Goal: Complete application form: Complete application form

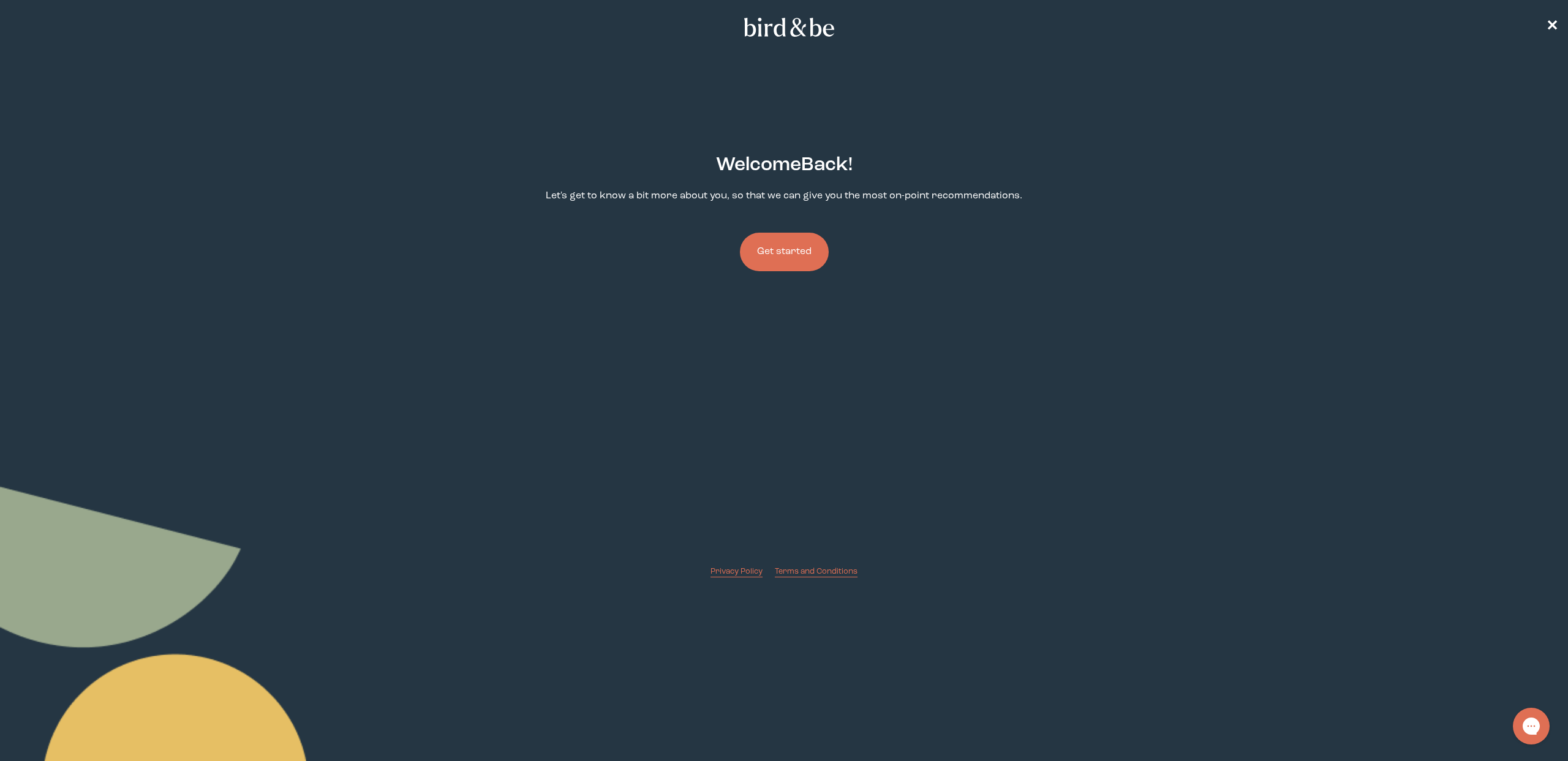
click at [800, 253] on button "Get started" at bounding box center [785, 252] width 89 height 39
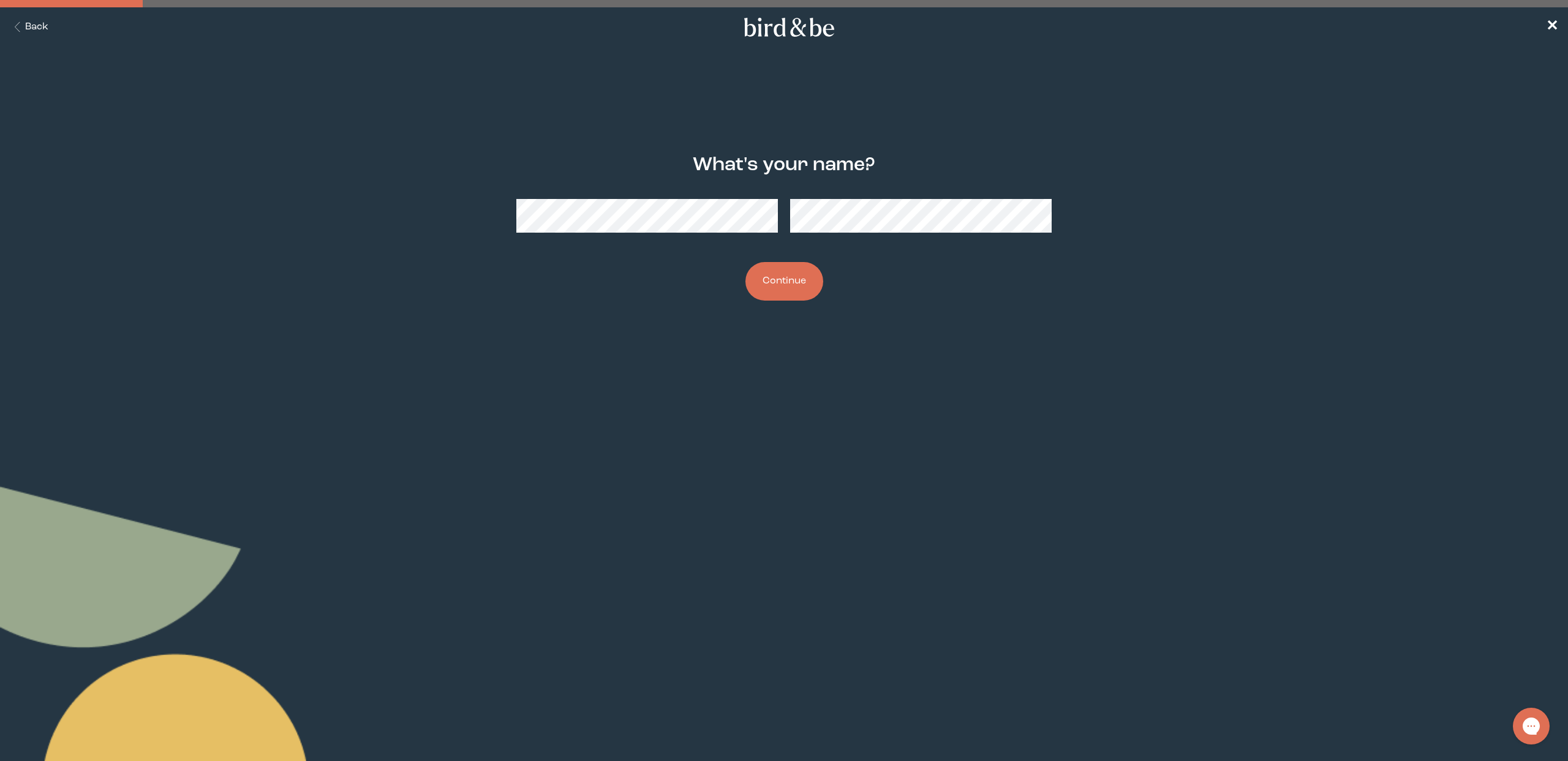
click at [776, 277] on button "Continue" at bounding box center [784, 281] width 78 height 39
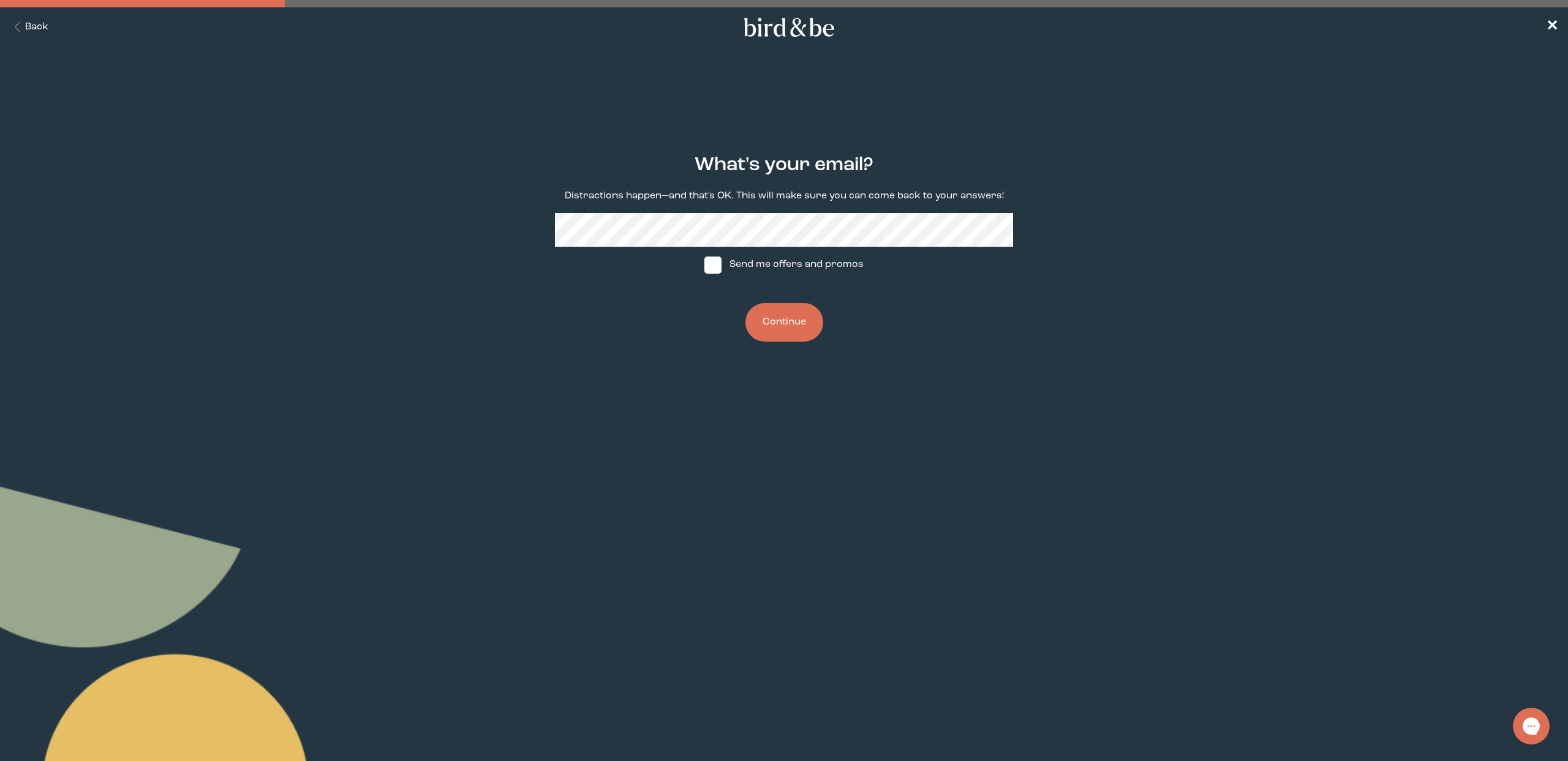
click at [772, 320] on button "Continue" at bounding box center [784, 322] width 78 height 39
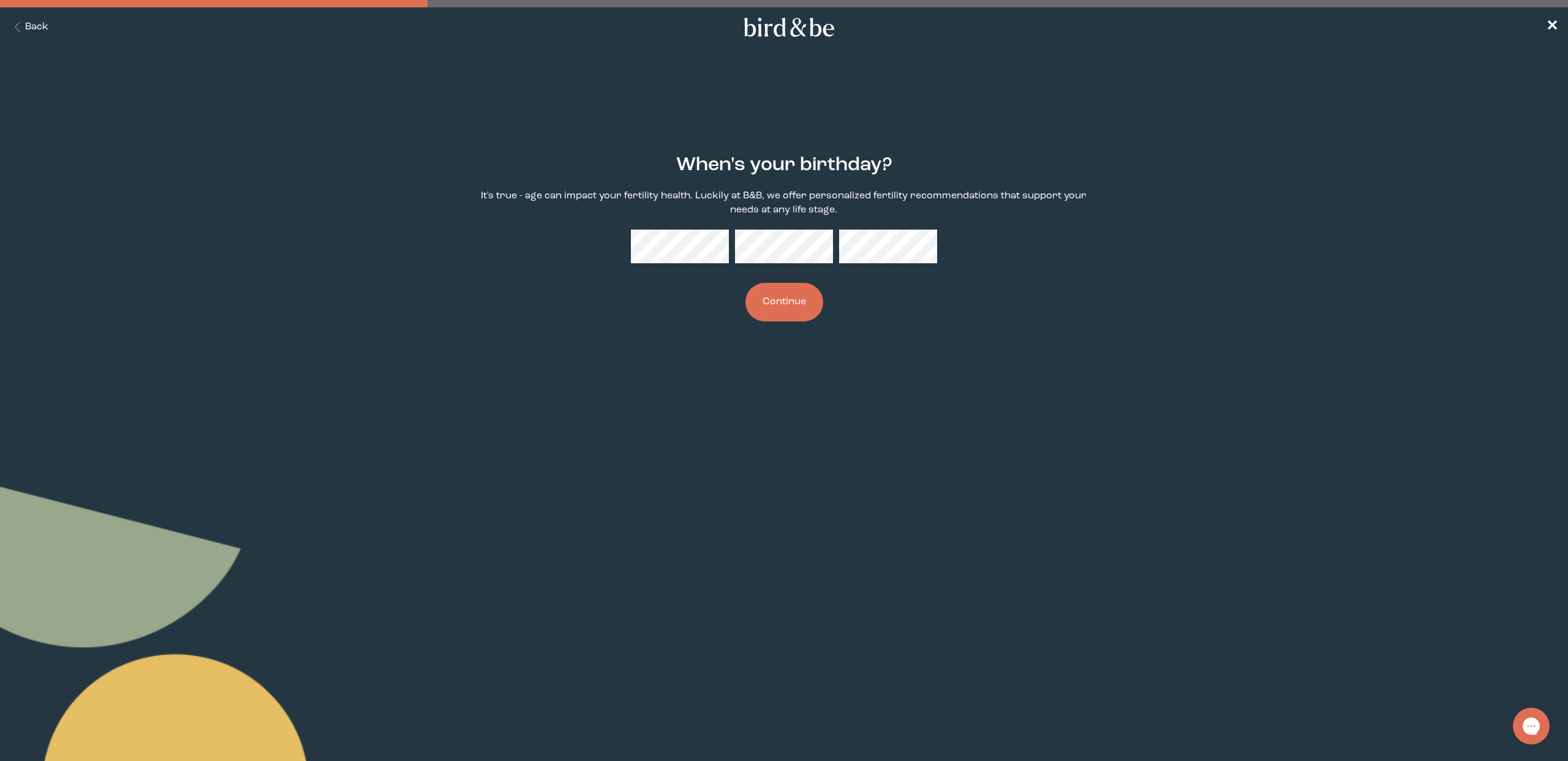
click at [773, 314] on button "Continue" at bounding box center [784, 302] width 78 height 39
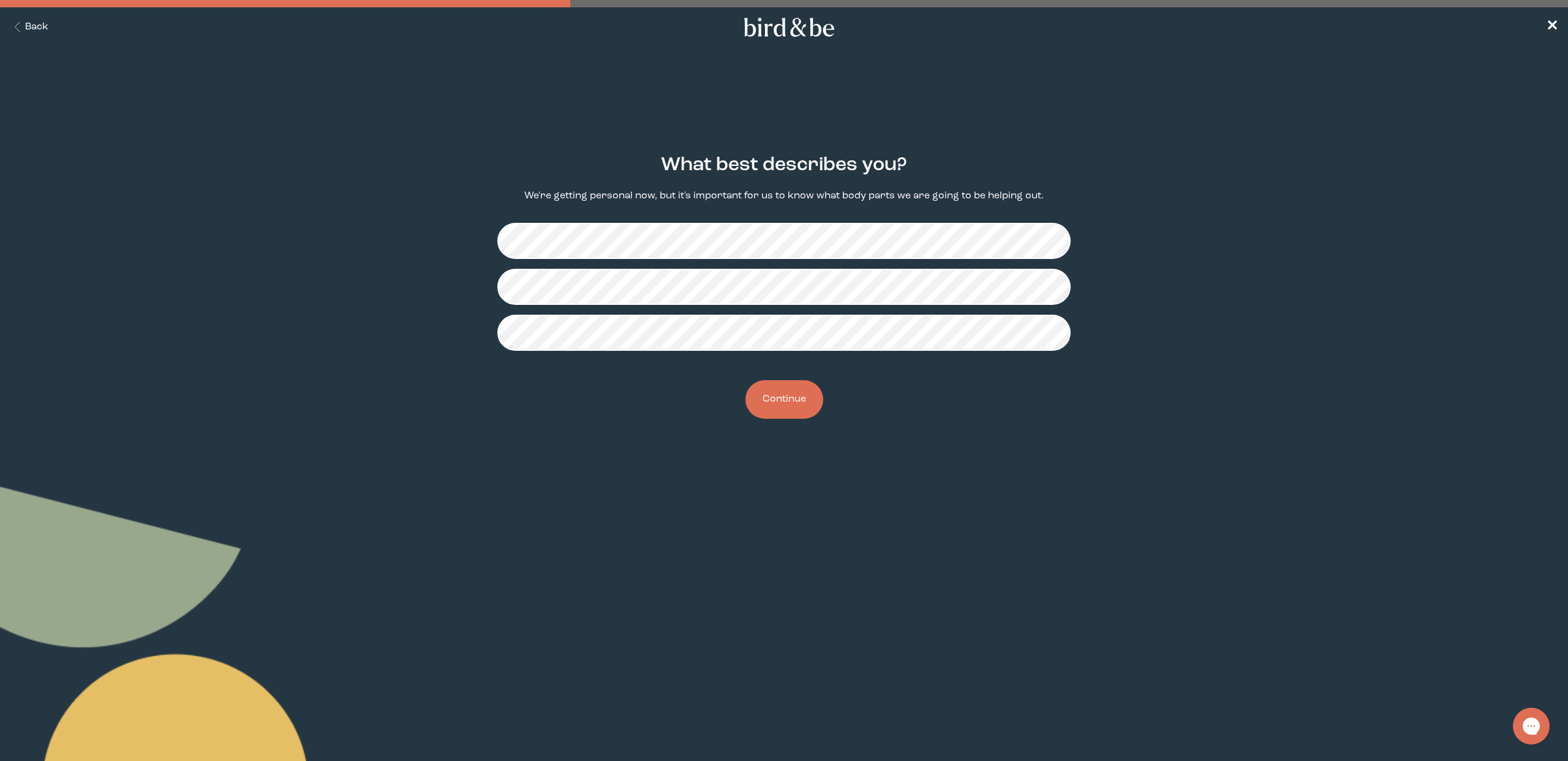
click at [800, 386] on button "Continue" at bounding box center [784, 400] width 78 height 39
click at [782, 337] on div "Do you have a partner? If you have a partner, we might have support for both of…" at bounding box center [784, 287] width 764 height 304
click at [785, 395] on button "Continue" at bounding box center [784, 400] width 78 height 39
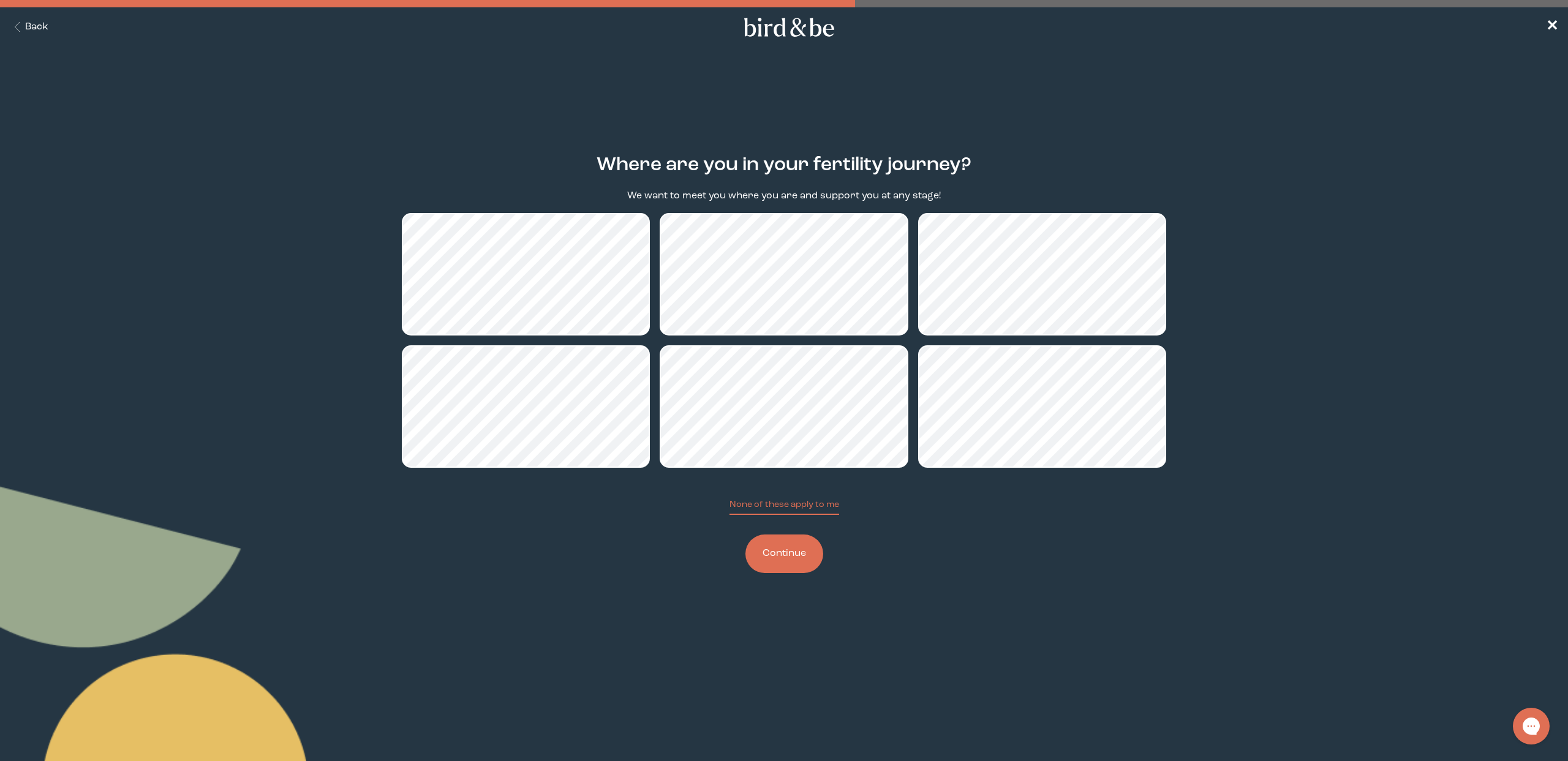
click at [782, 551] on button "Continue" at bounding box center [784, 553] width 78 height 39
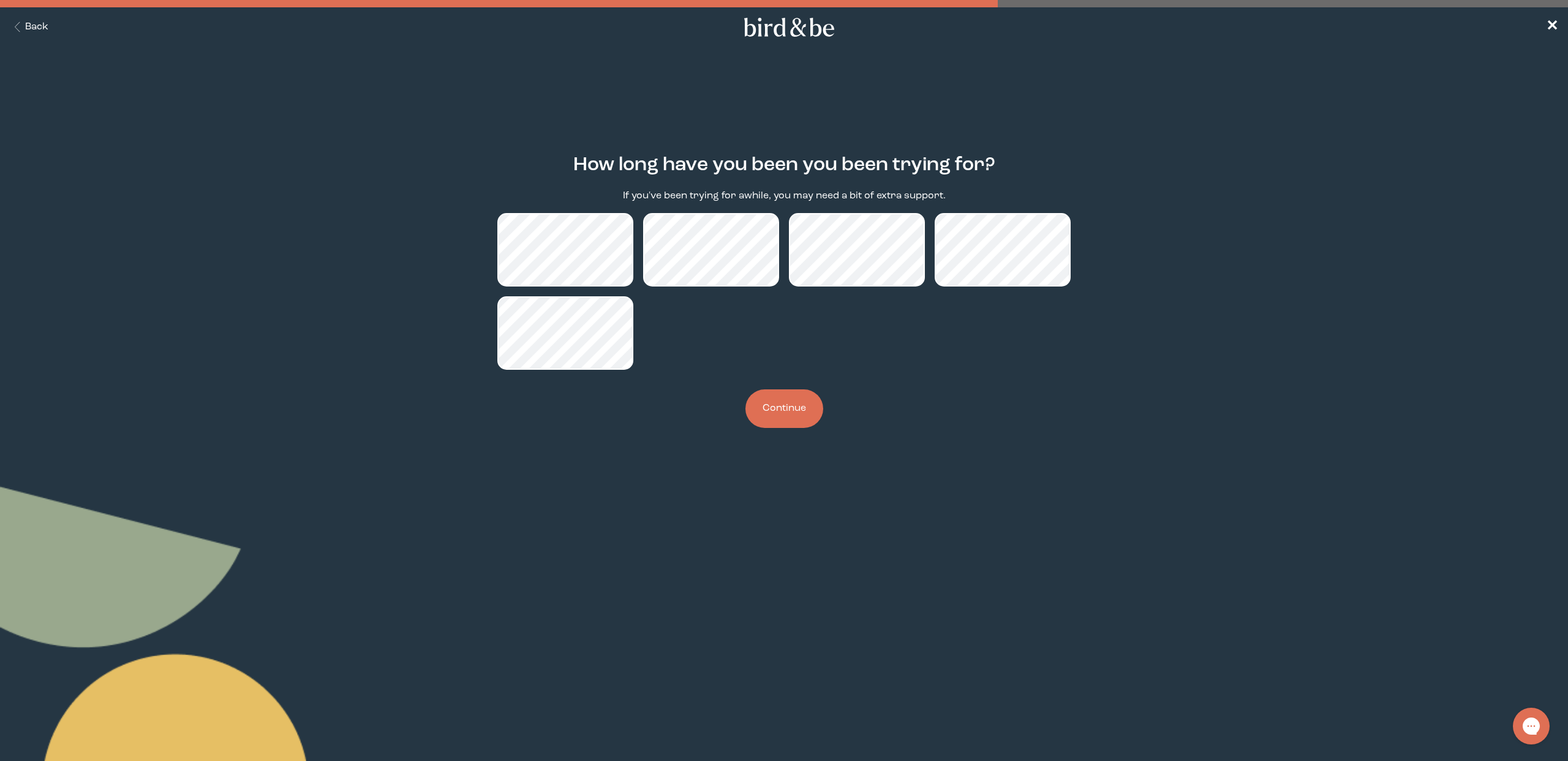
click at [782, 407] on button "Continue" at bounding box center [784, 409] width 78 height 39
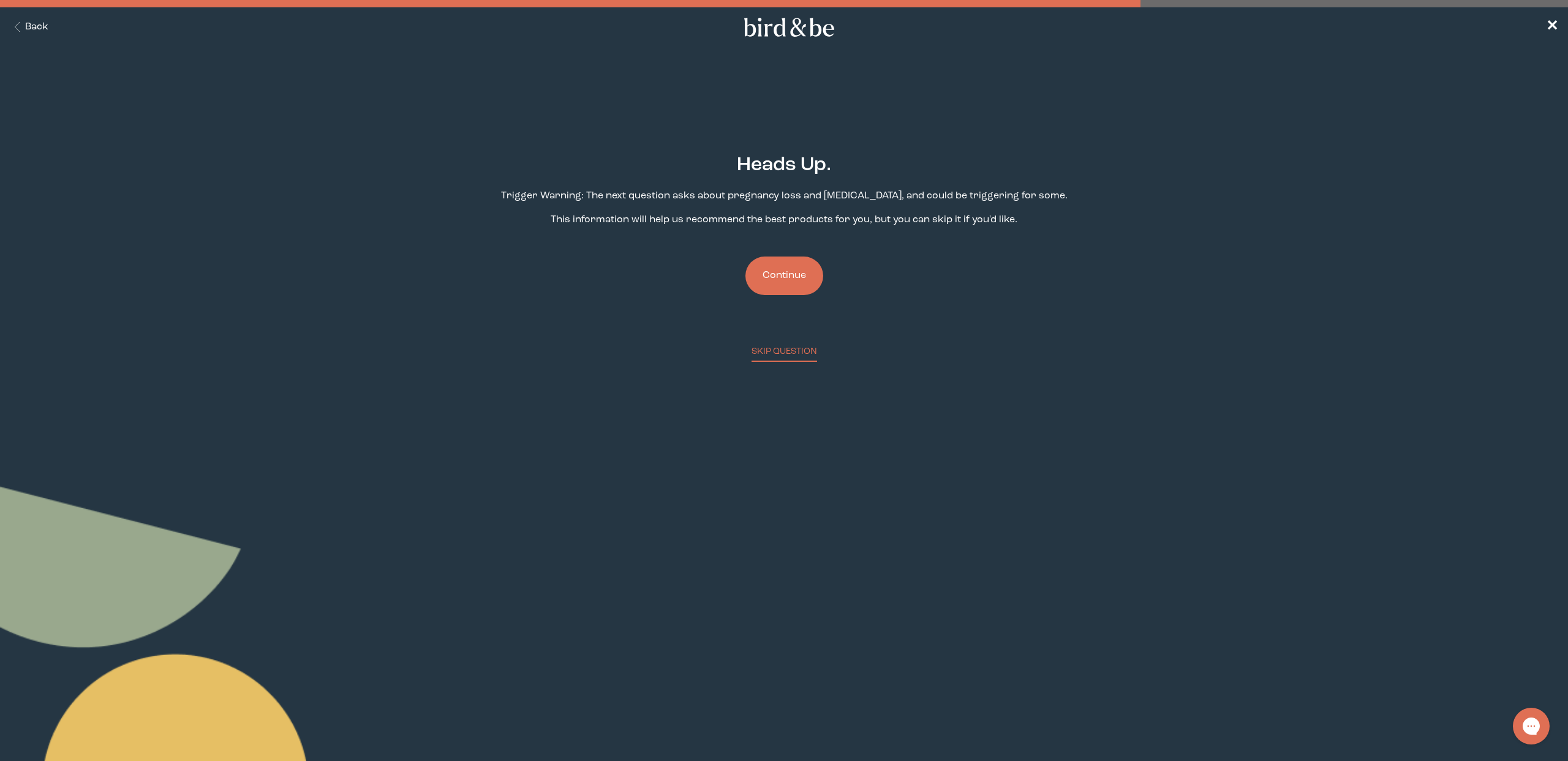
click at [783, 272] on button "Continue" at bounding box center [784, 275] width 78 height 39
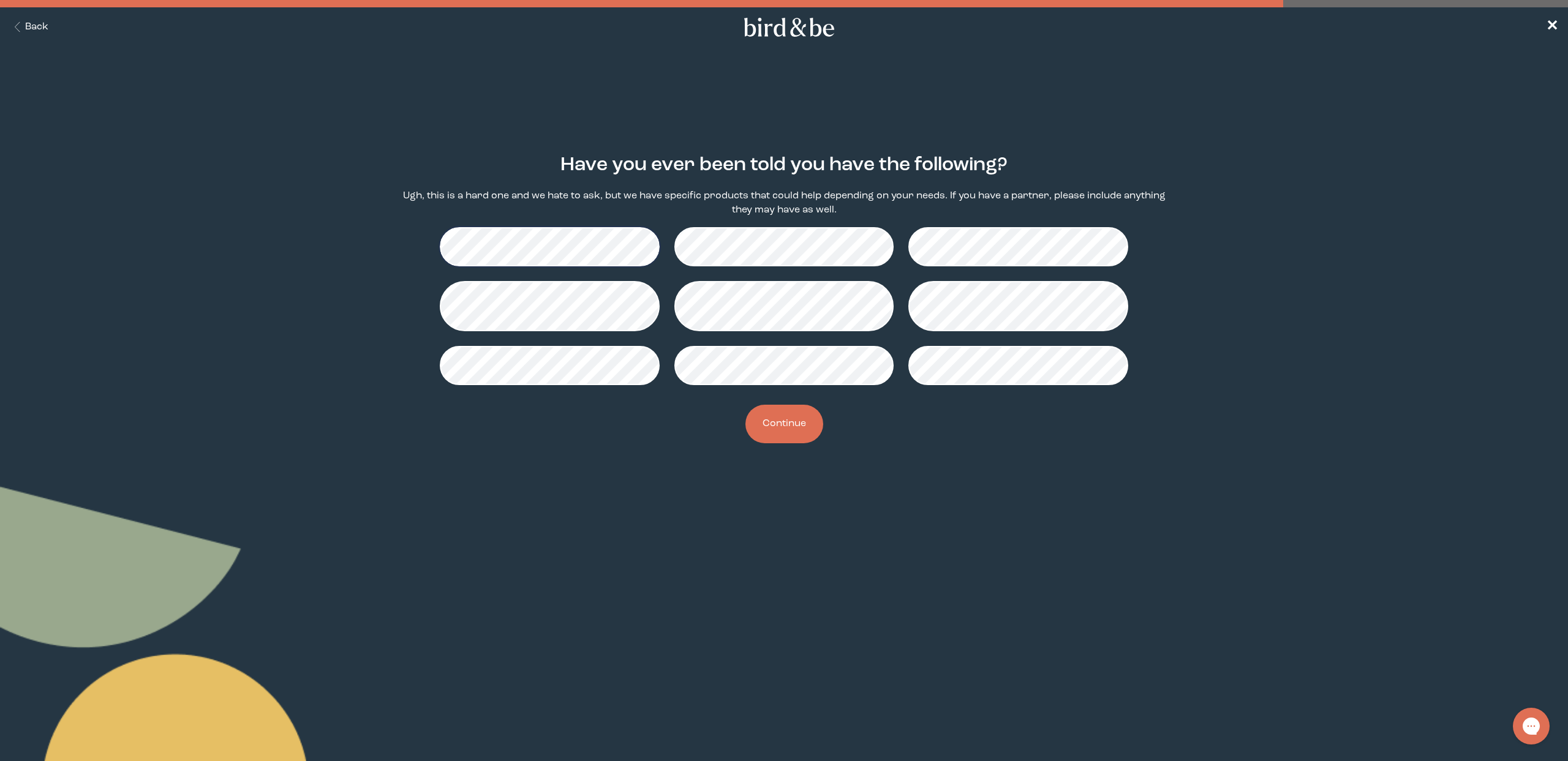
click at [783, 427] on button "Continue" at bounding box center [784, 424] width 78 height 39
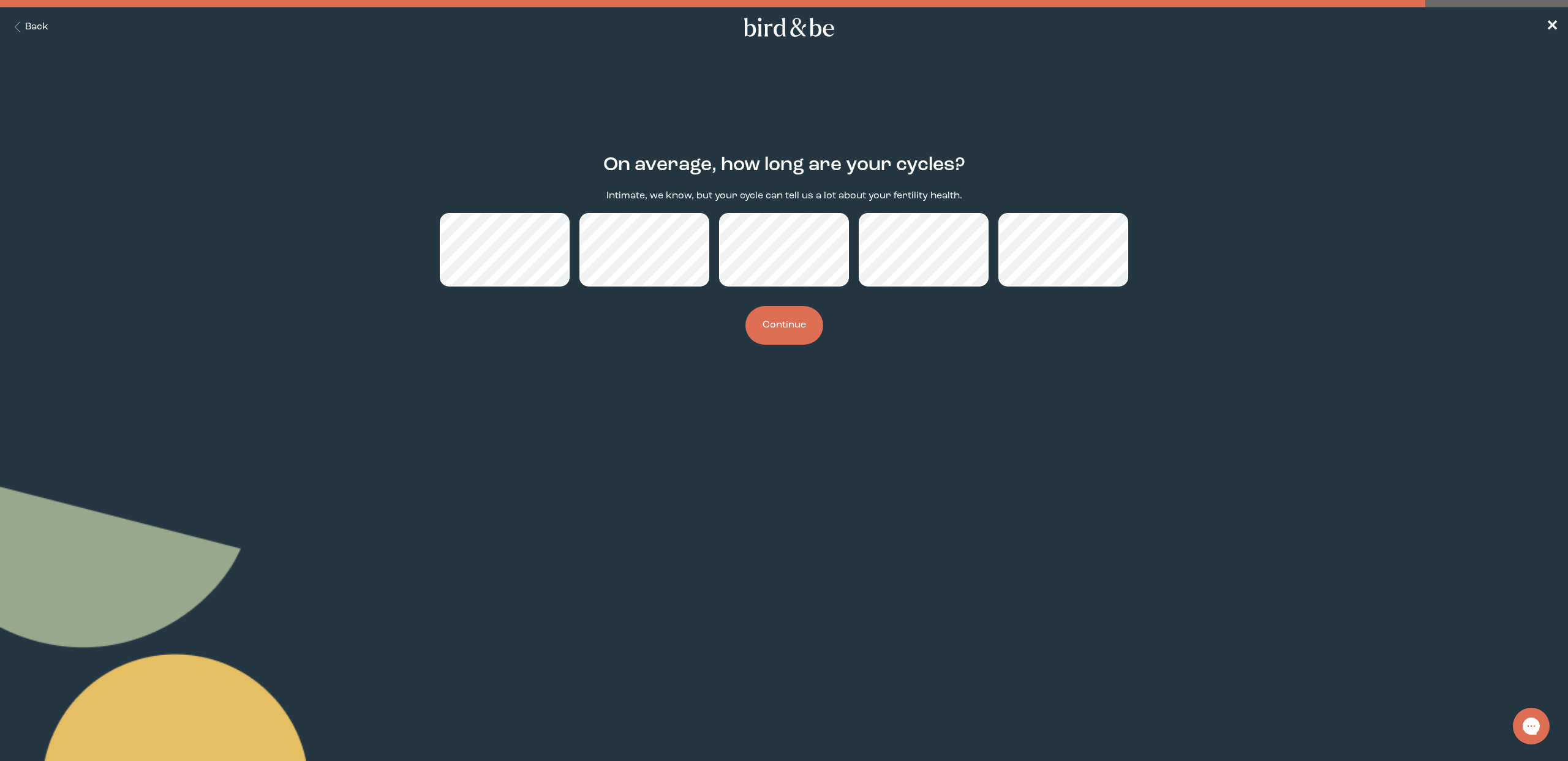
click at [784, 330] on button "Continue" at bounding box center [784, 325] width 78 height 39
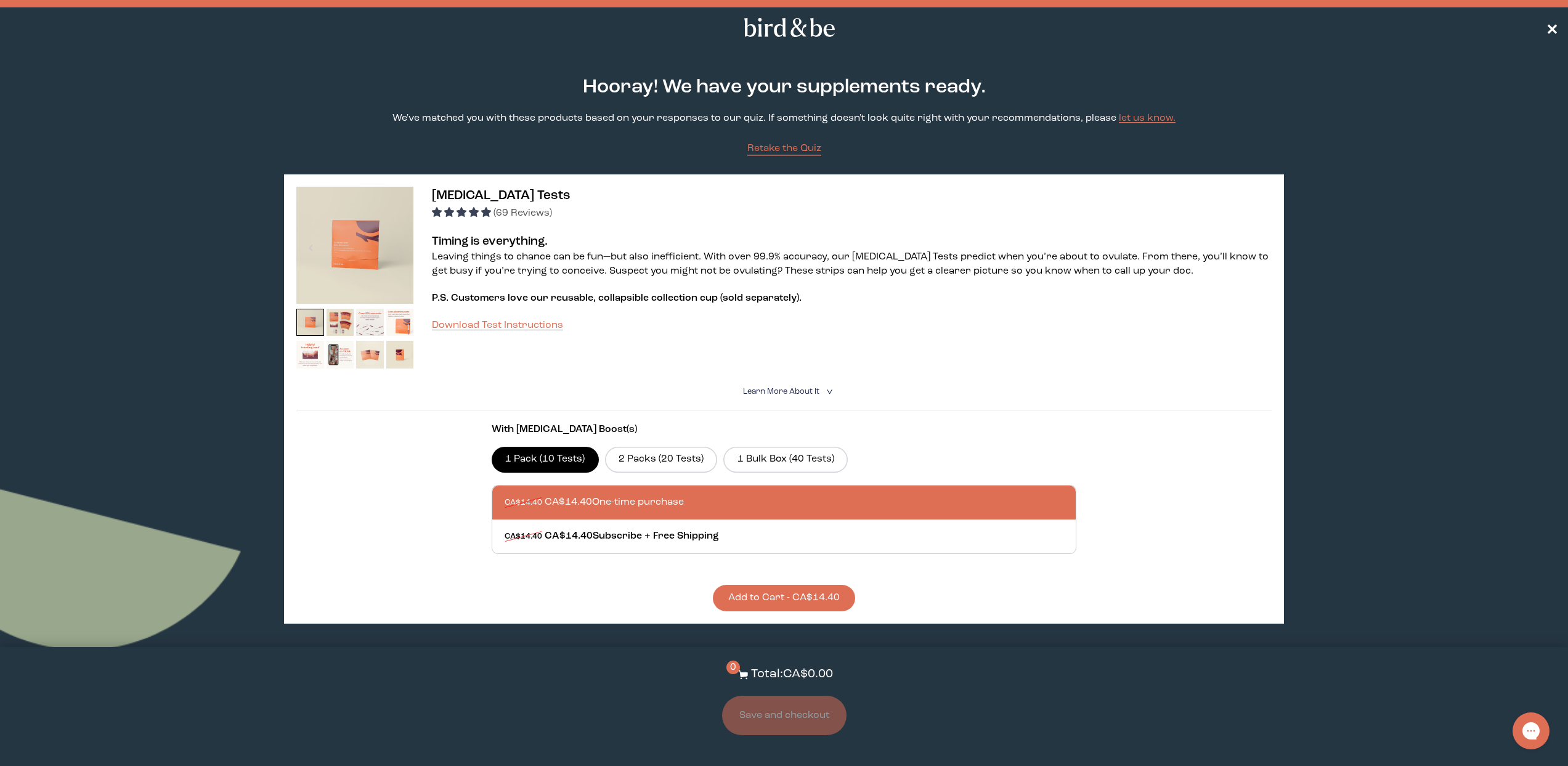
click at [1550, 30] on span "✕" at bounding box center [1552, 28] width 12 height 15
